Goal: Information Seeking & Learning: Compare options

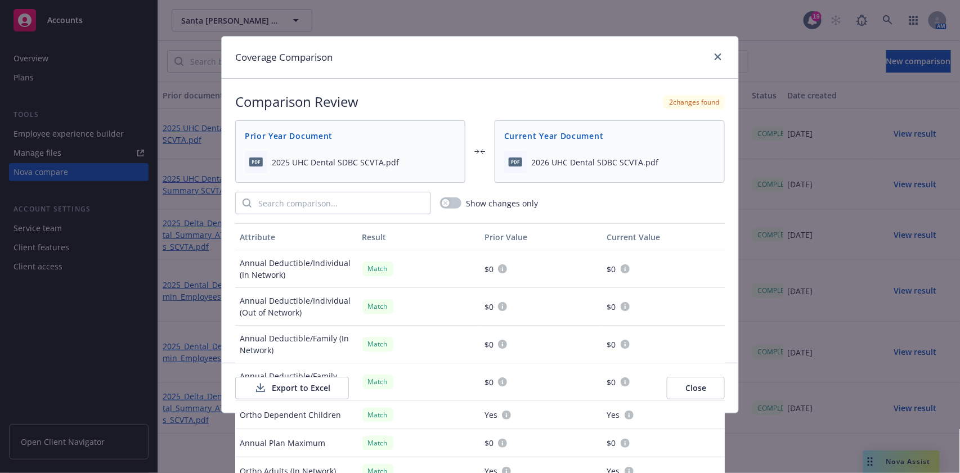
click at [712, 64] on div at bounding box center [716, 57] width 18 height 15
click at [715, 63] on div at bounding box center [716, 57] width 18 height 15
click at [715, 58] on icon "close" at bounding box center [718, 56] width 7 height 7
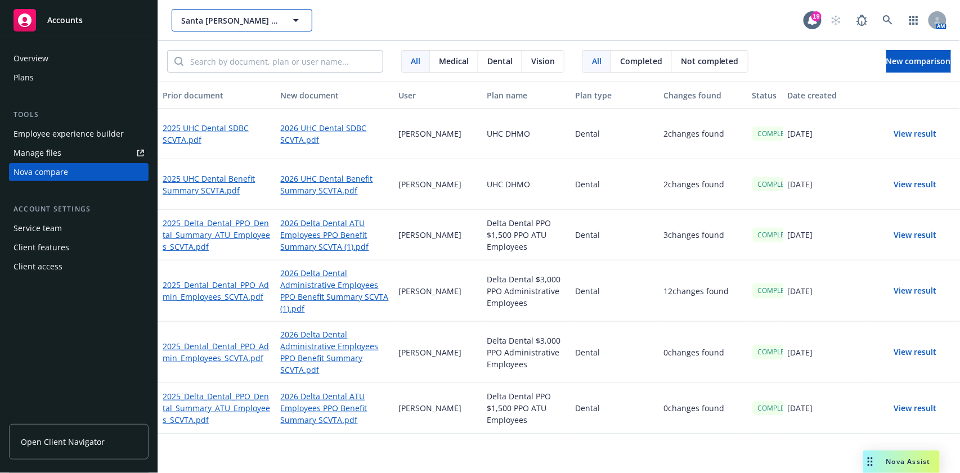
click at [217, 16] on button "Santa [PERSON_NAME] Valley Transportation Authority" at bounding box center [242, 20] width 141 height 23
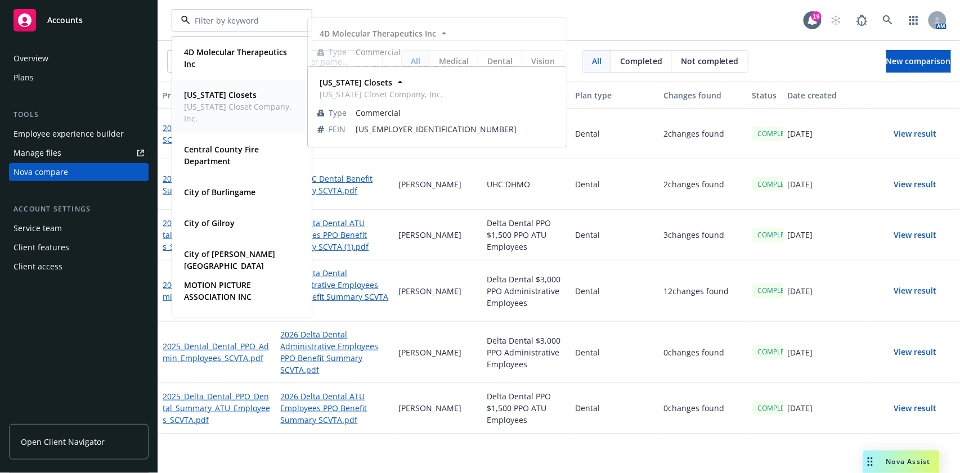
click at [233, 104] on span "[US_STATE] Closet Company, Inc." at bounding box center [241, 113] width 114 height 24
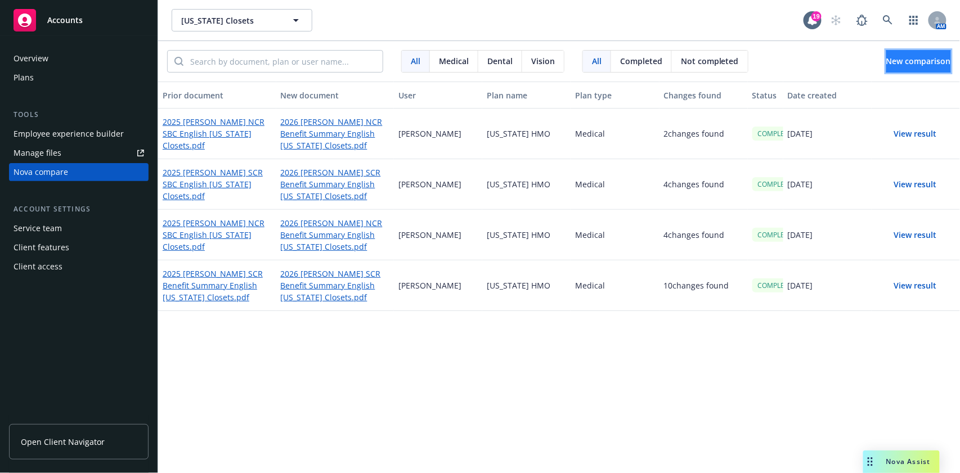
click at [886, 64] on button "New comparison" at bounding box center [918, 61] width 65 height 23
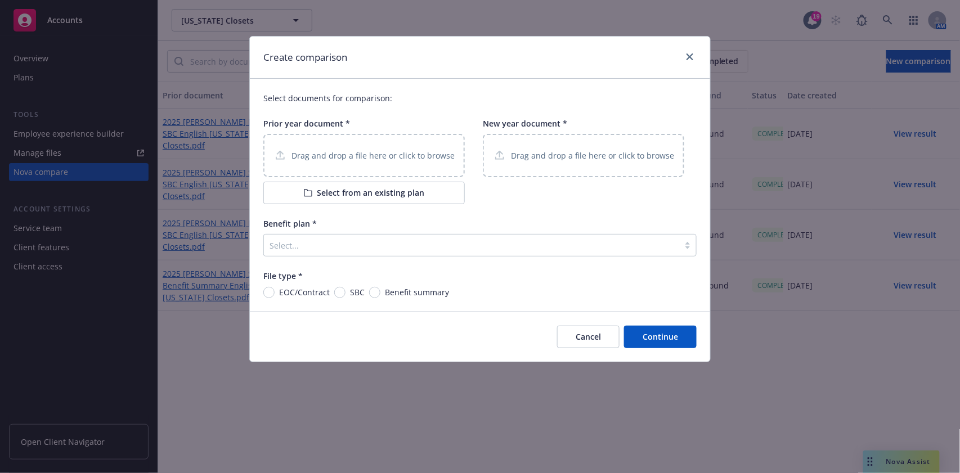
click at [361, 150] on p "Drag and drop a file here or click to browse" at bounding box center [372, 156] width 163 height 12
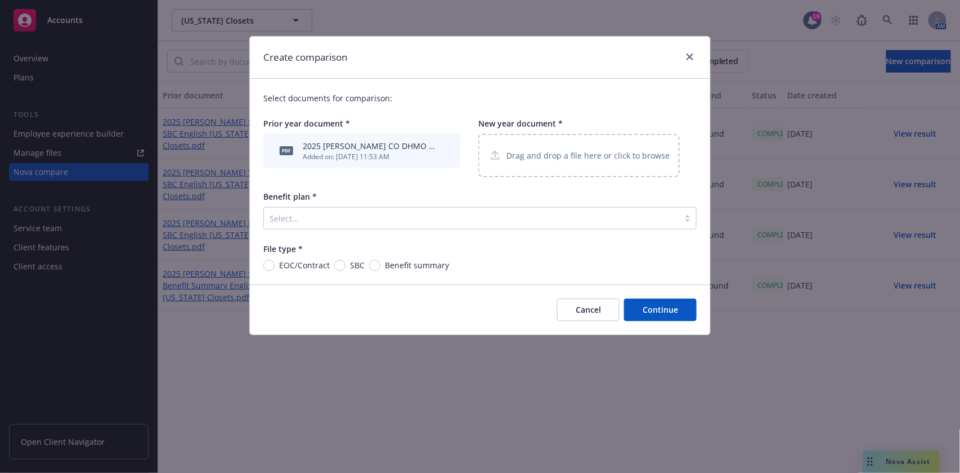
click at [561, 160] on p "Drag and drop a file here or click to browse" at bounding box center [587, 156] width 163 height 12
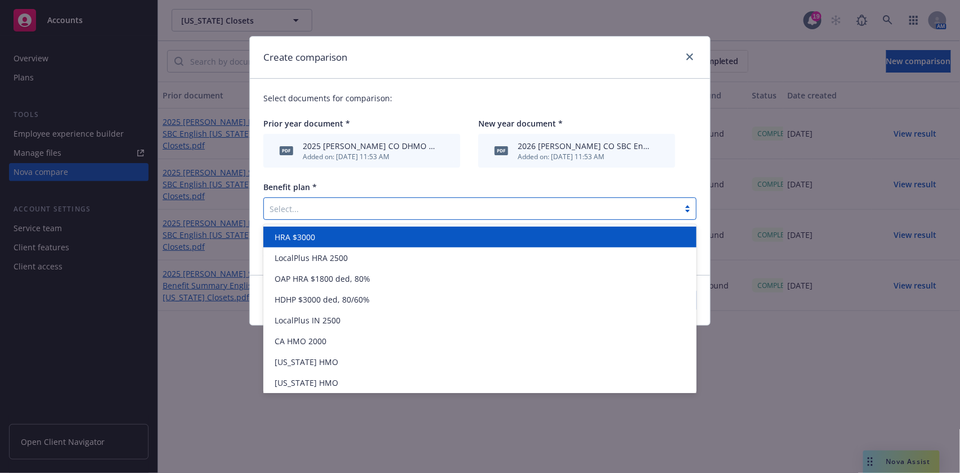
click at [345, 207] on div at bounding box center [472, 209] width 404 height 14
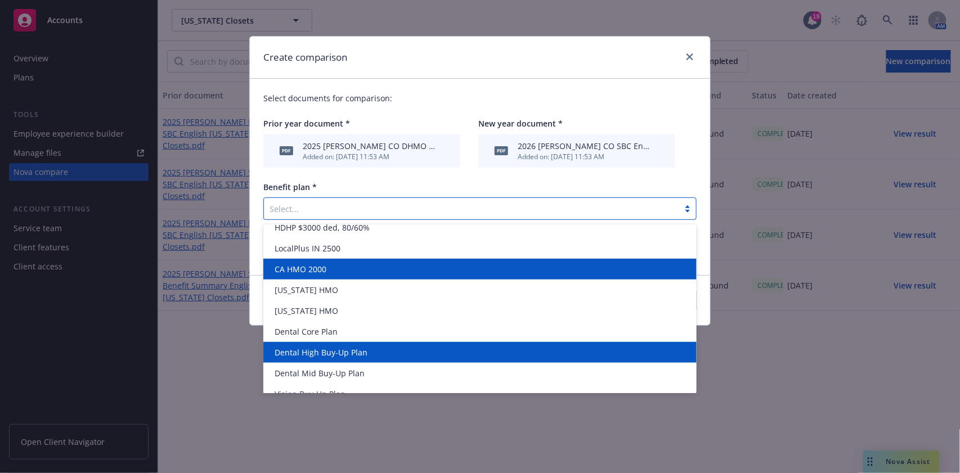
scroll to position [75, 0]
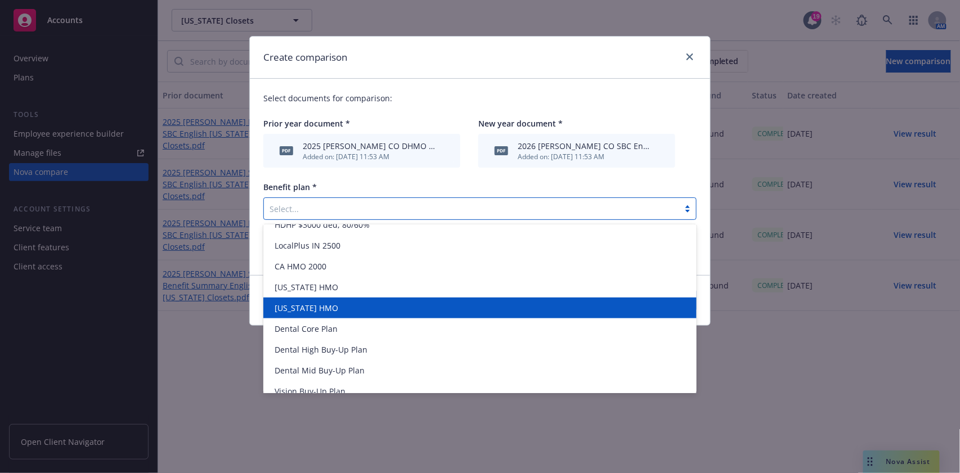
click at [332, 310] on div "[US_STATE] HMO" at bounding box center [480, 308] width 420 height 12
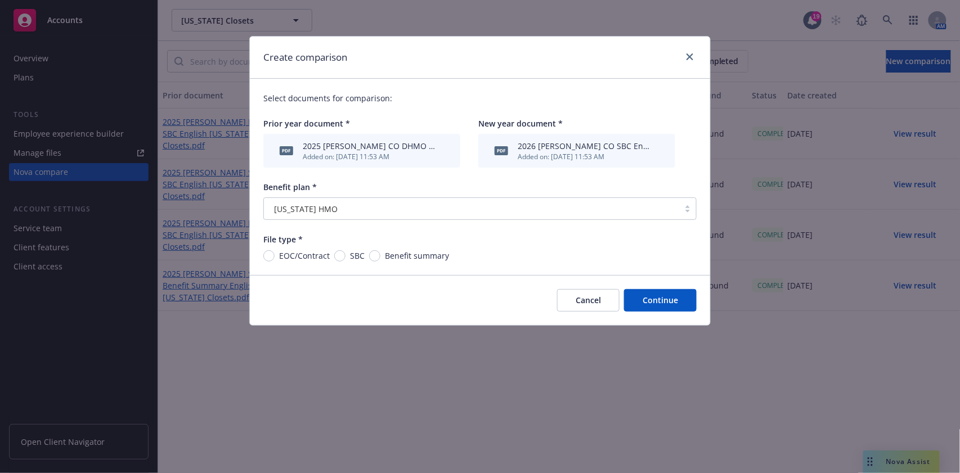
click at [351, 256] on span "SBC" at bounding box center [357, 256] width 15 height 12
click at [345, 256] on input "SBC" at bounding box center [339, 255] width 11 height 11
radio input "true"
click at [657, 301] on button "Continue" at bounding box center [660, 300] width 73 height 23
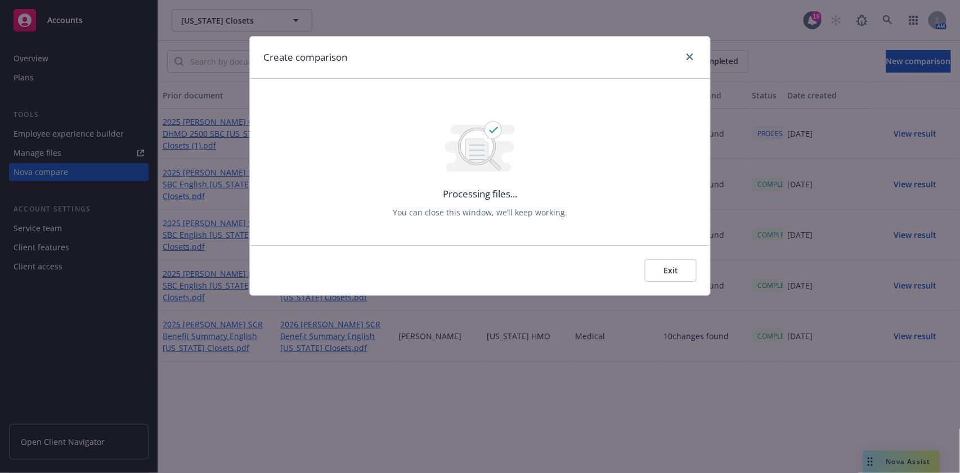
click at [659, 272] on button "Exit" at bounding box center [671, 270] width 52 height 23
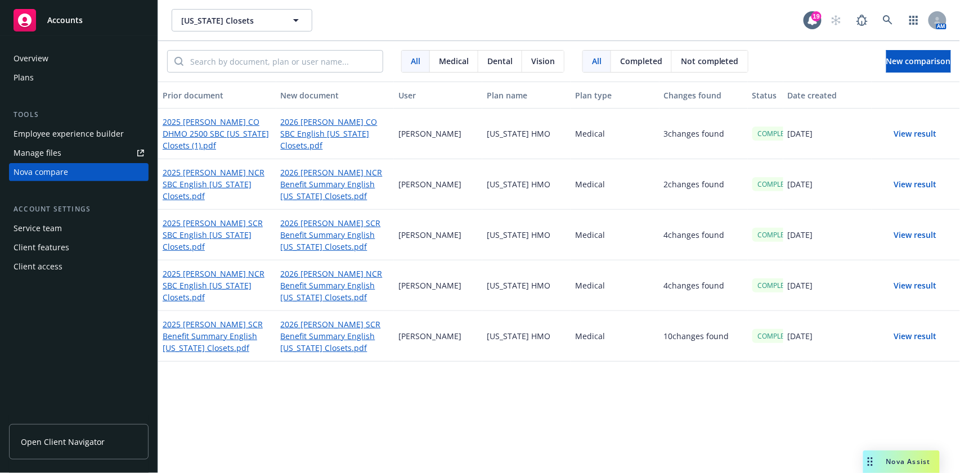
click at [927, 130] on button "View result" at bounding box center [915, 134] width 79 height 23
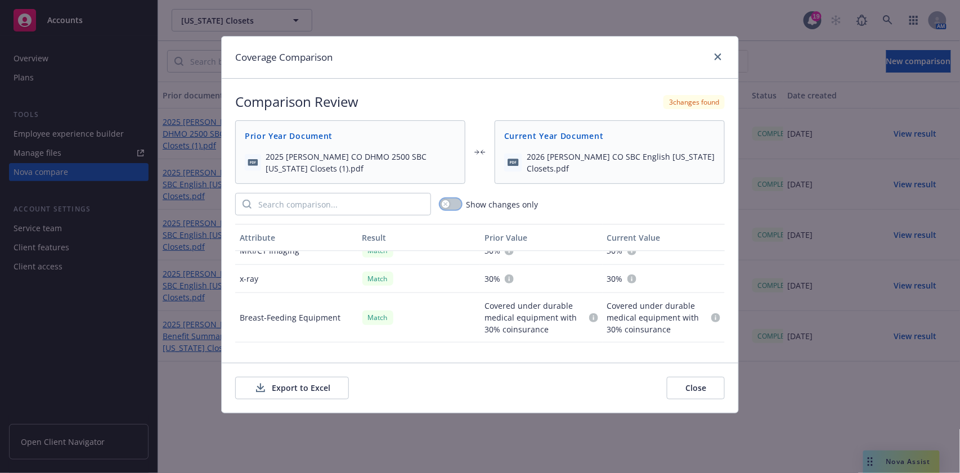
click at [451, 209] on button "button" at bounding box center [450, 204] width 21 height 11
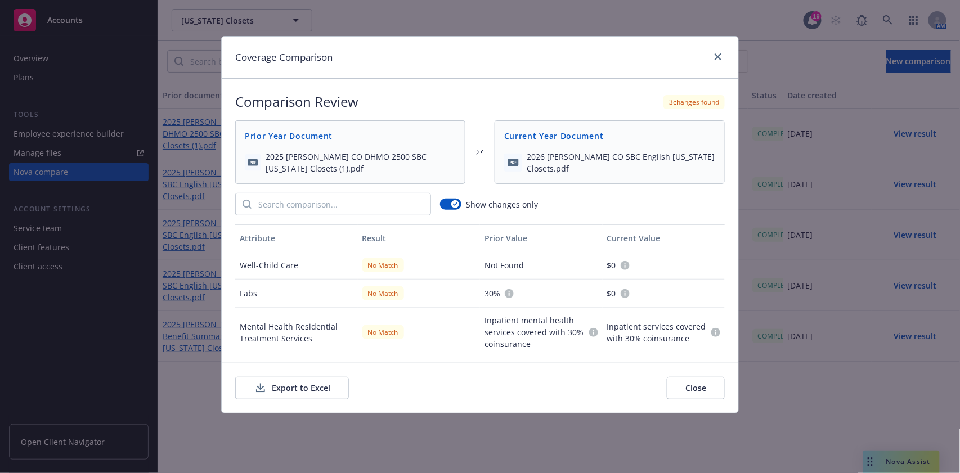
click at [389, 155] on span "2025 [PERSON_NAME] CO DHMO 2500 SBC [US_STATE] Closets (1).pdf" at bounding box center [361, 163] width 190 height 24
click at [718, 54] on icon "close" at bounding box center [718, 56] width 7 height 7
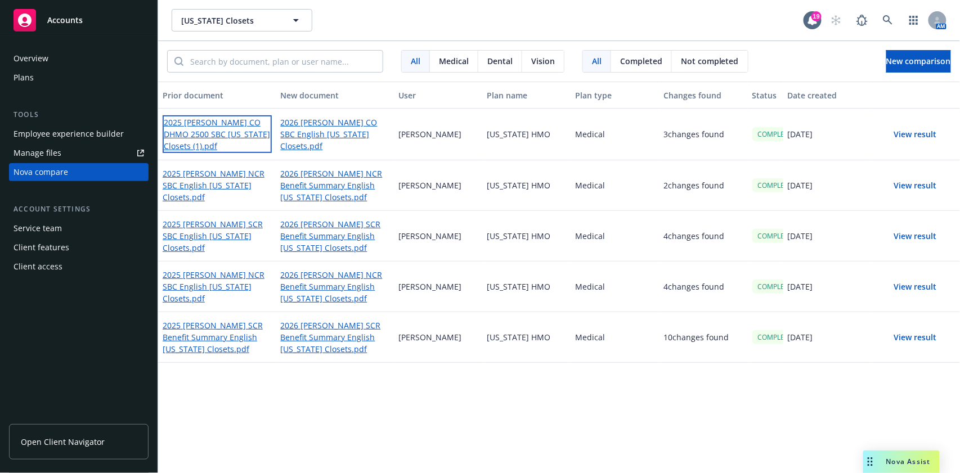
click at [247, 138] on link "2025 [PERSON_NAME] CO DHMO 2500 SBC [US_STATE] Closets (1).pdf" at bounding box center [217, 134] width 109 height 38
click at [328, 120] on div "2026 [PERSON_NAME] CO SBC English [US_STATE] Closets.pdf" at bounding box center [335, 134] width 118 height 51
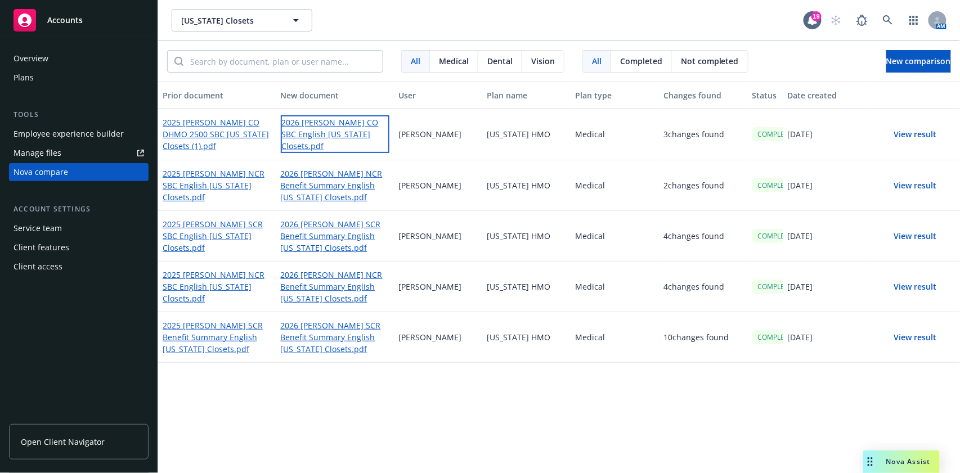
click at [325, 126] on link "2026 [PERSON_NAME] CO SBC English [US_STATE] Closets.pdf" at bounding box center [335, 134] width 109 height 38
